Goal: Register for event/course

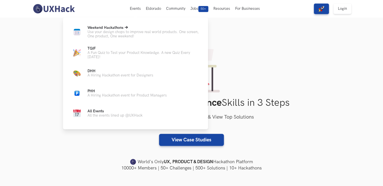
click at [139, 33] on p "Use your design chops to improve real world products. One screen, One product, …" at bounding box center [144, 34] width 113 height 9
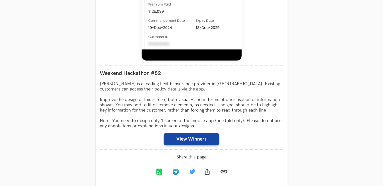
scroll to position [399, 0]
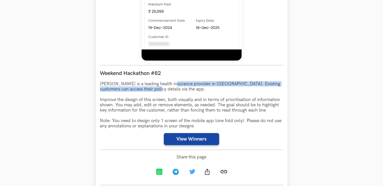
drag, startPoint x: 146, startPoint y: 87, endPoint x: 172, endPoint y: 87, distance: 25.3
click at [172, 87] on p "[PERSON_NAME] is a leading health insurance provider in [GEOGRAPHIC_DATA]. Exis…" at bounding box center [191, 104] width 183 height 47
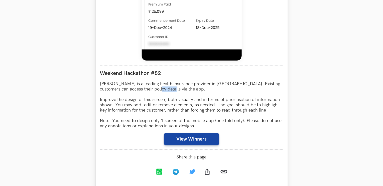
click at [172, 87] on p "[PERSON_NAME] is a leading health insurance provider in [GEOGRAPHIC_DATA]. Exis…" at bounding box center [191, 104] width 183 height 47
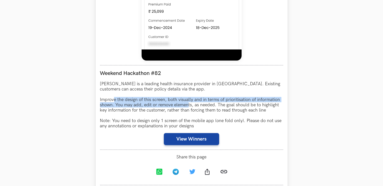
drag, startPoint x: 114, startPoint y: 101, endPoint x: 188, endPoint y: 106, distance: 73.5
click at [188, 106] on p "Niva Bupa is a leading health insurance provider in India. Existing customers c…" at bounding box center [191, 104] width 183 height 47
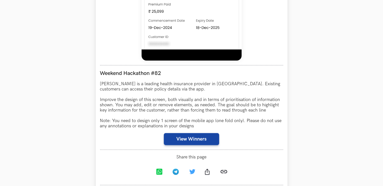
click at [254, 103] on p "Niva Bupa is a leading health insurance provider in India. Existing customers c…" at bounding box center [191, 104] width 183 height 47
click at [127, 103] on p "Niva Bupa is a leading health insurance provider in India. Existing customers c…" at bounding box center [191, 104] width 183 height 47
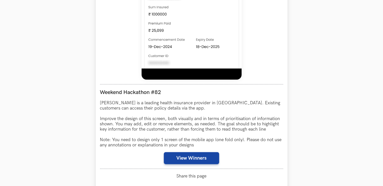
scroll to position [382, 0]
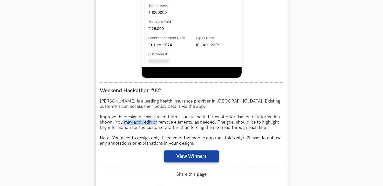
drag, startPoint x: 122, startPoint y: 120, endPoint x: 158, endPoint y: 125, distance: 36.8
click at [158, 125] on p "Niva Bupa is a leading health insurance provider in India. Existing customers c…" at bounding box center [191, 121] width 183 height 47
drag, startPoint x: 182, startPoint y: 127, endPoint x: 206, endPoint y: 127, distance: 24.3
click at [206, 127] on p "Niva Bupa is a leading health insurance provider in India. Existing customers c…" at bounding box center [191, 121] width 183 height 47
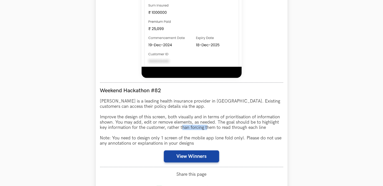
click at [206, 127] on p "Niva Bupa is a leading health insurance provider in India. Existing customers c…" at bounding box center [191, 121] width 183 height 47
drag, startPoint x: 119, startPoint y: 133, endPoint x: 152, endPoint y: 130, distance: 33.2
click at [152, 130] on p "Niva Bupa is a leading health insurance provider in India. Existing customers c…" at bounding box center [191, 121] width 183 height 47
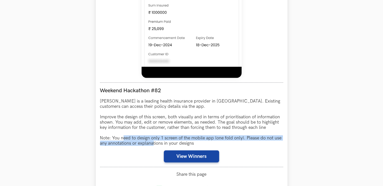
drag, startPoint x: 123, startPoint y: 139, endPoint x: 154, endPoint y: 142, distance: 31.5
click at [154, 142] on p "Niva Bupa is a leading health insurance provider in India. Existing customers c…" at bounding box center [191, 121] width 183 height 47
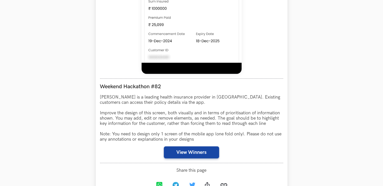
scroll to position [386, 0]
click at [158, 143] on div "Weekend Hackathon #82 Niva Bupa is a leading health insurance provider in India…" at bounding box center [191, 120] width 183 height 85
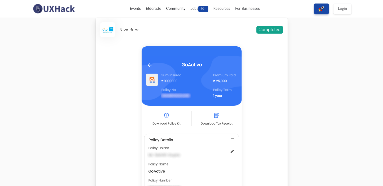
scroll to position [202, 0]
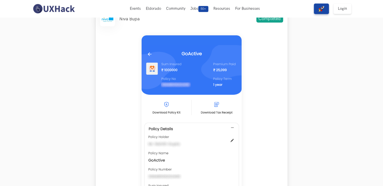
drag, startPoint x: 187, startPoint y: 89, endPoint x: 125, endPoint y: 97, distance: 62.3
click at [125, 97] on div at bounding box center [191, 146] width 183 height 223
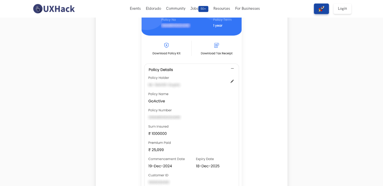
scroll to position [261, 0]
click at [175, 28] on img at bounding box center [192, 87] width 100 height 223
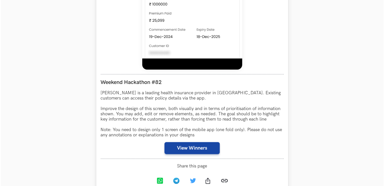
scroll to position [390, 0]
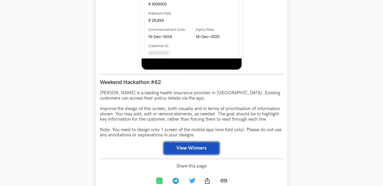
click at [201, 149] on button "View Winners" at bounding box center [191, 148] width 55 height 12
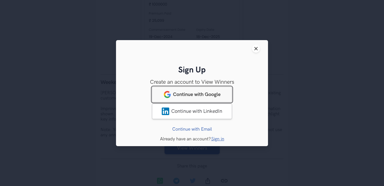
click at [217, 100] on link "Continue with Google" at bounding box center [192, 94] width 80 height 16
